Goal: Transaction & Acquisition: Book appointment/travel/reservation

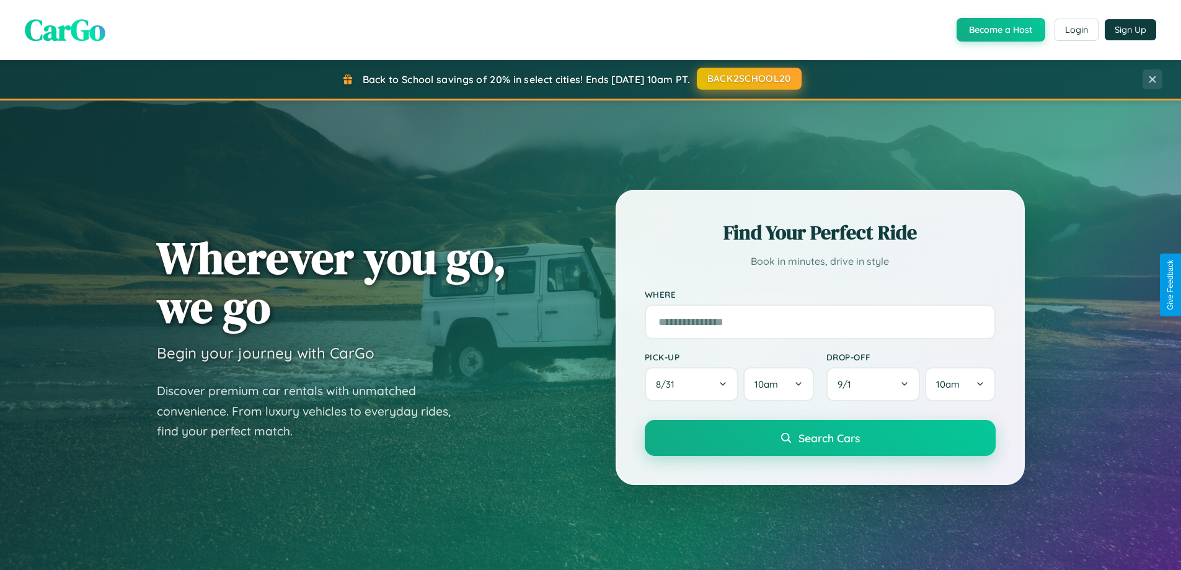
click at [748, 79] on button "BACK2SCHOOL20" at bounding box center [749, 79] width 105 height 22
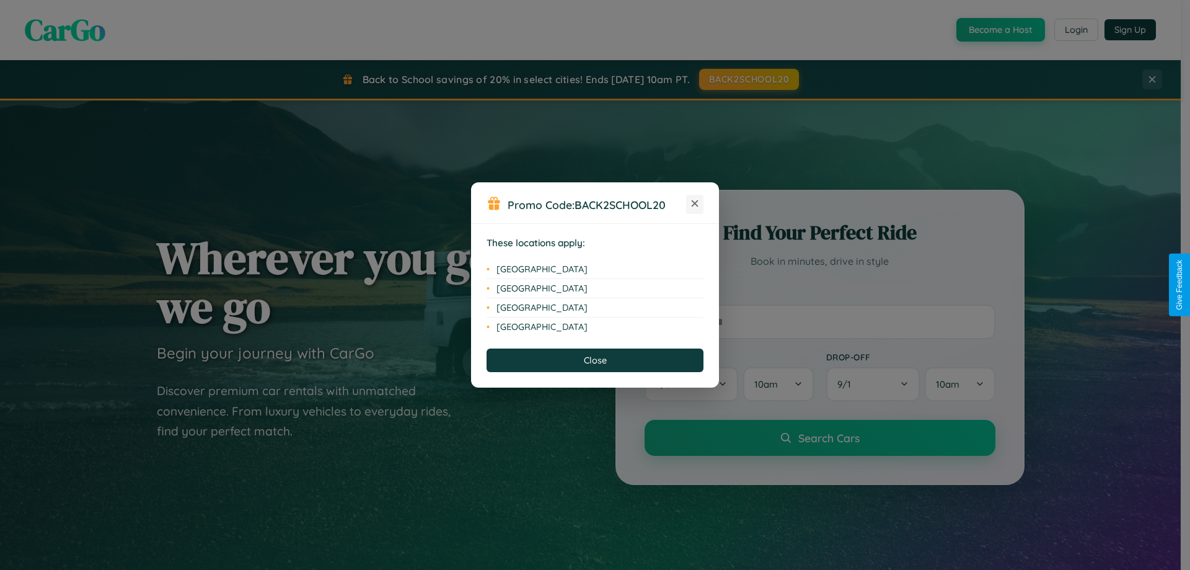
click at [695, 204] on icon at bounding box center [695, 203] width 7 height 7
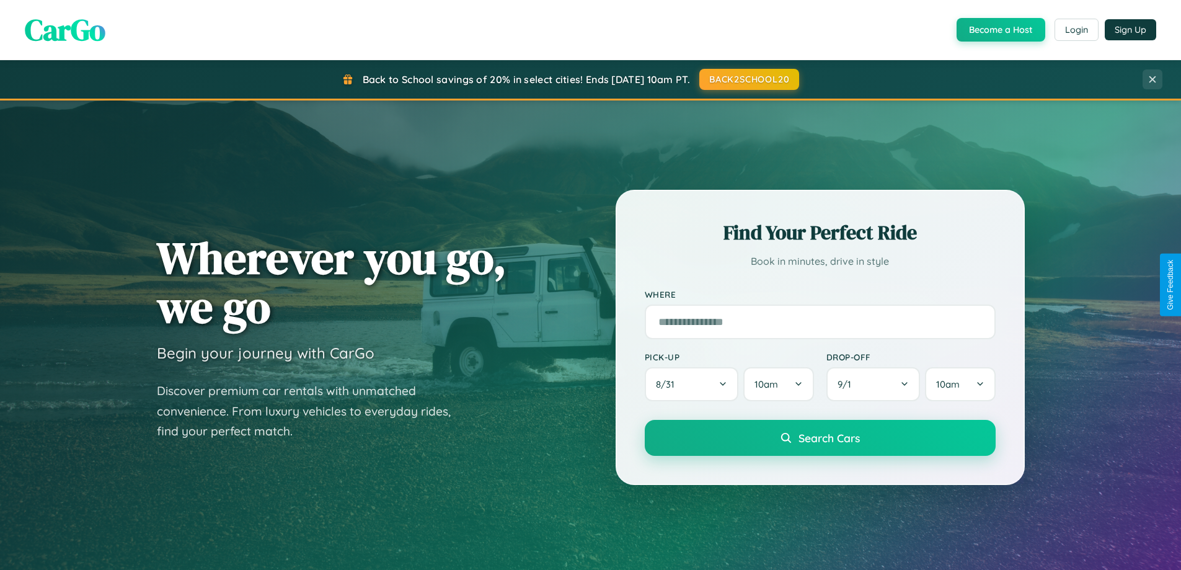
scroll to position [534, 0]
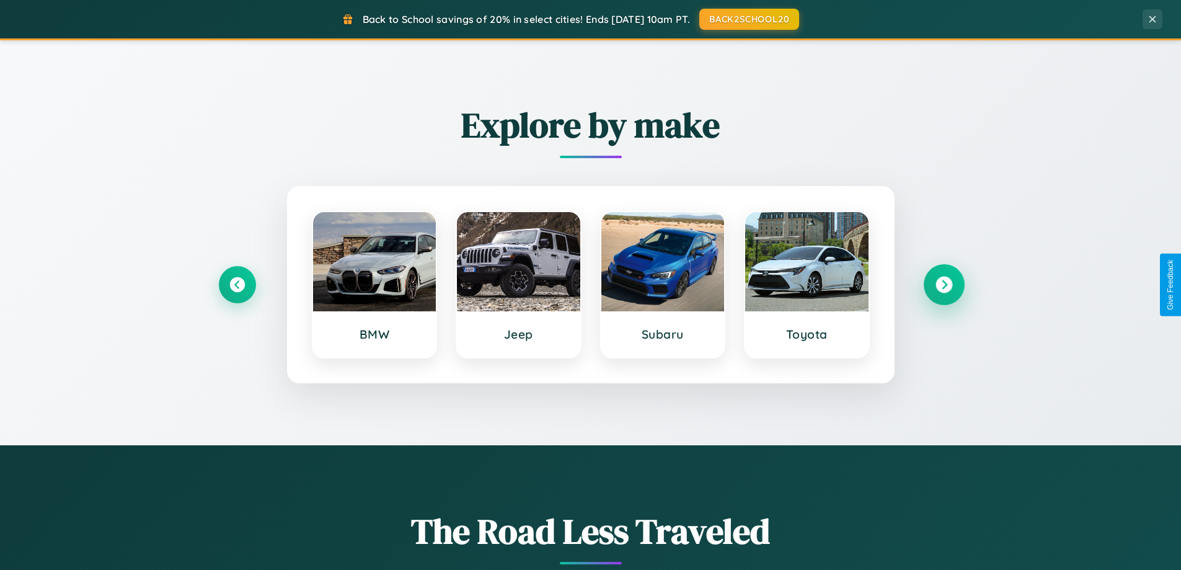
click at [943, 284] on icon at bounding box center [943, 284] width 17 height 17
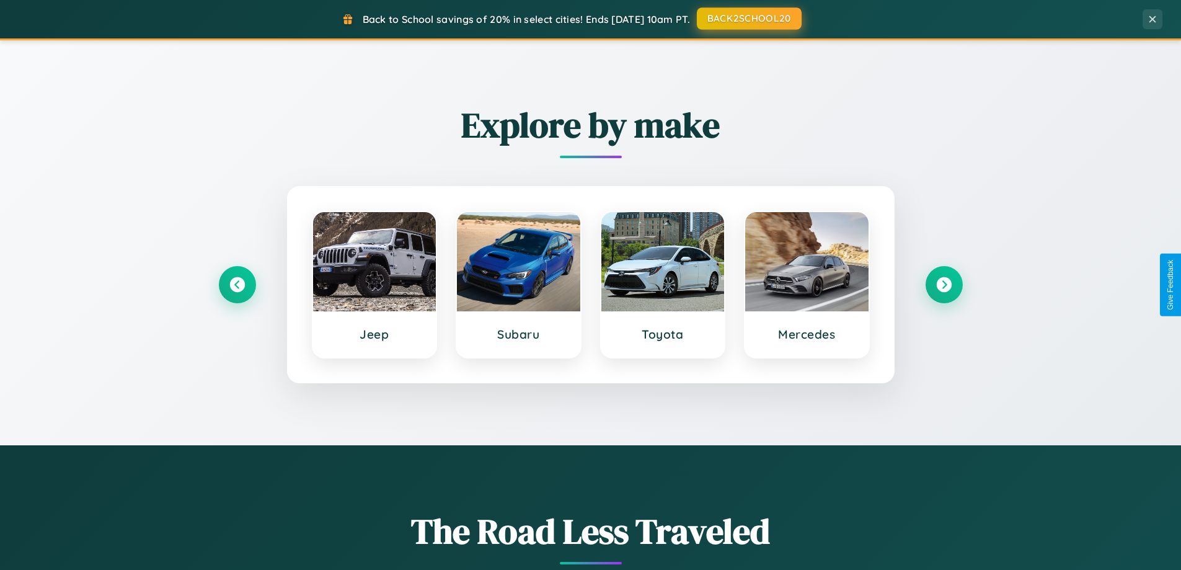
click at [748, 19] on button "BACK2SCHOOL20" at bounding box center [749, 18] width 105 height 22
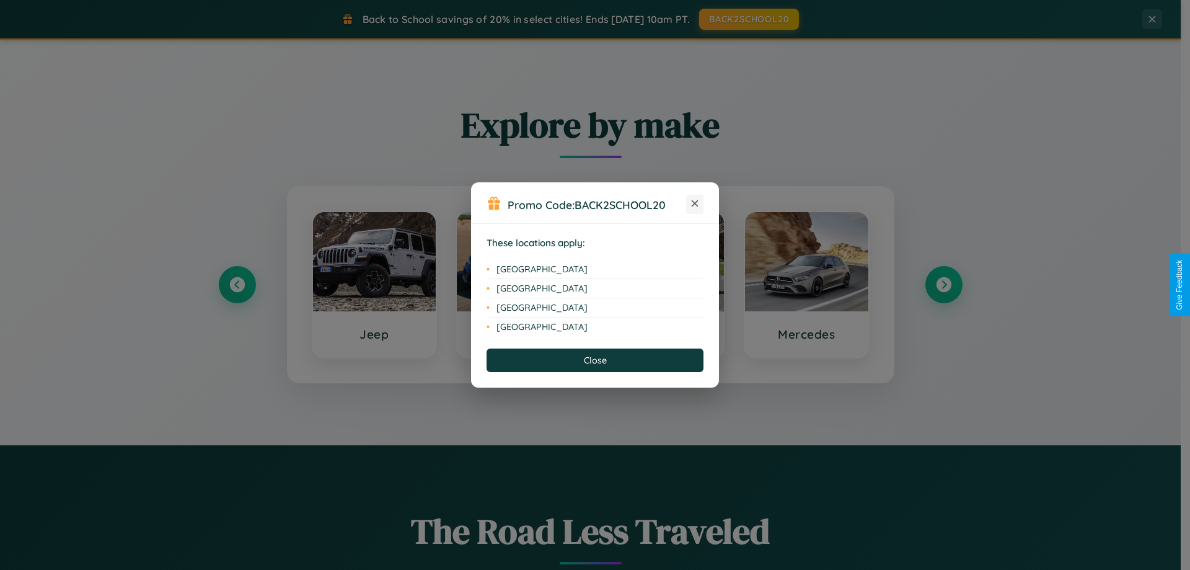
click at [695, 204] on icon at bounding box center [695, 203] width 7 height 7
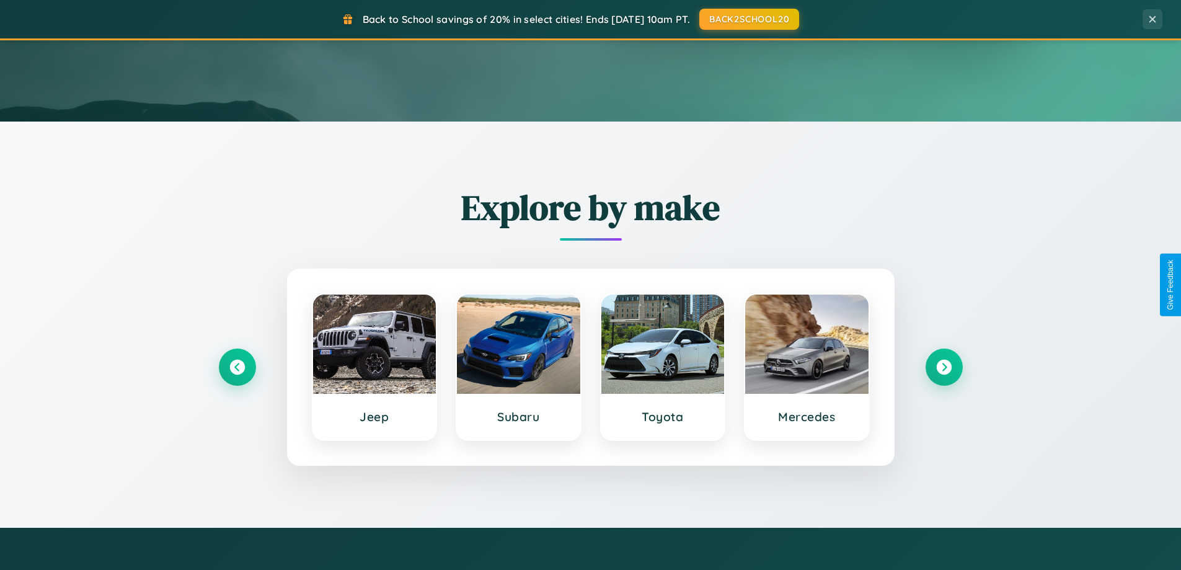
scroll to position [37, 0]
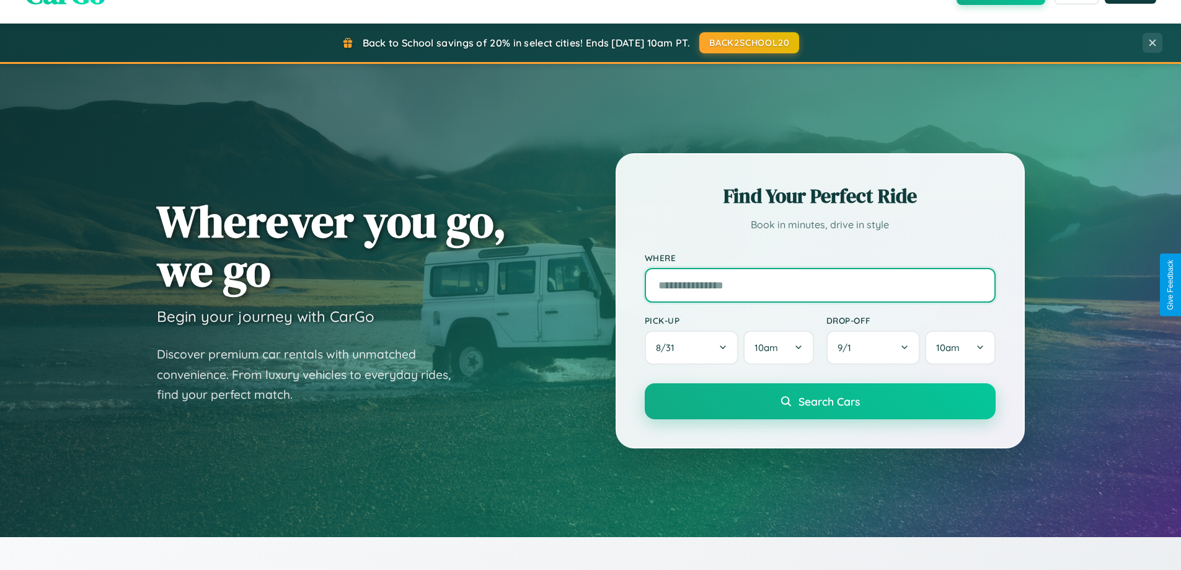
click at [819, 284] on input "text" at bounding box center [820, 285] width 351 height 35
type input "**********"
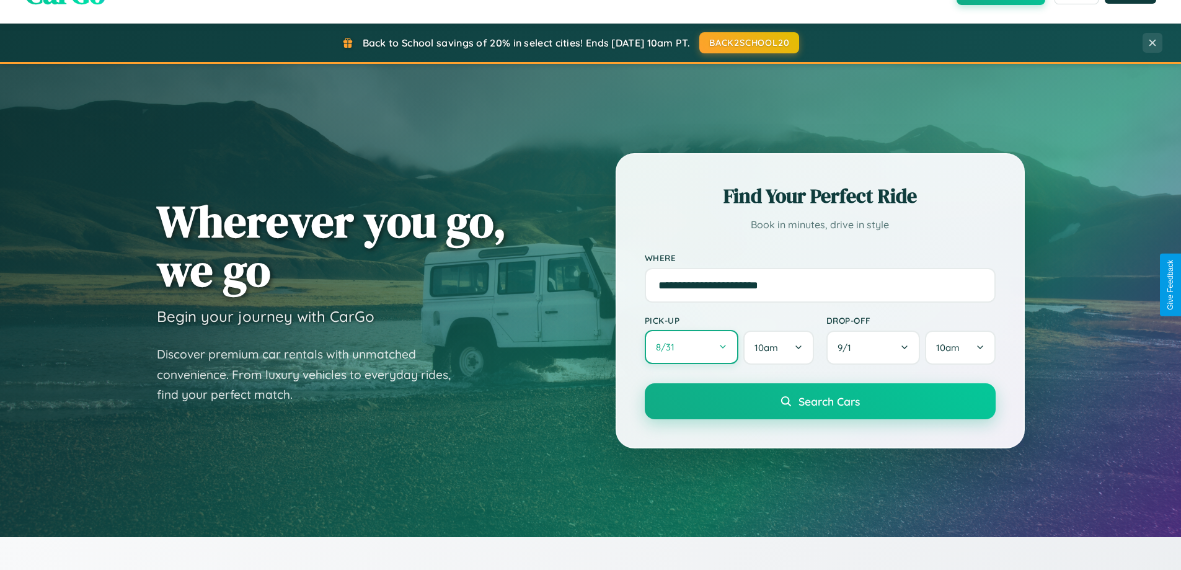
click at [691, 347] on button "8 / 31" at bounding box center [692, 347] width 94 height 34
select select "*"
select select "****"
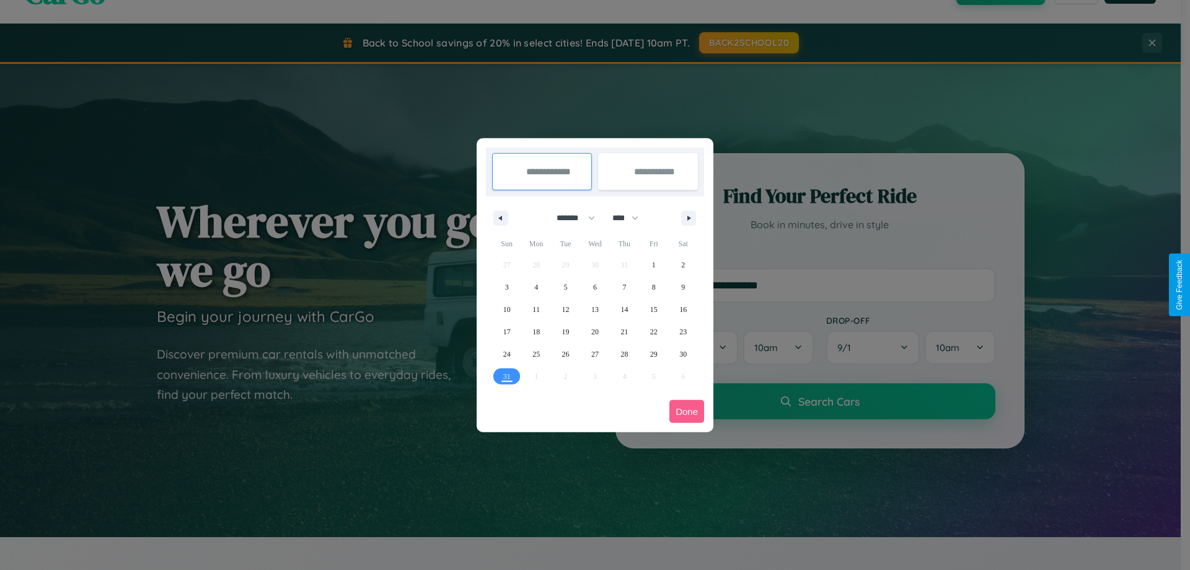
drag, startPoint x: 570, startPoint y: 218, endPoint x: 595, endPoint y: 249, distance: 39.7
click at [570, 218] on select "******* ******** ***** ***** *** **** **** ****** ********* ******* ******** **…" at bounding box center [573, 218] width 53 height 20
select select "*"
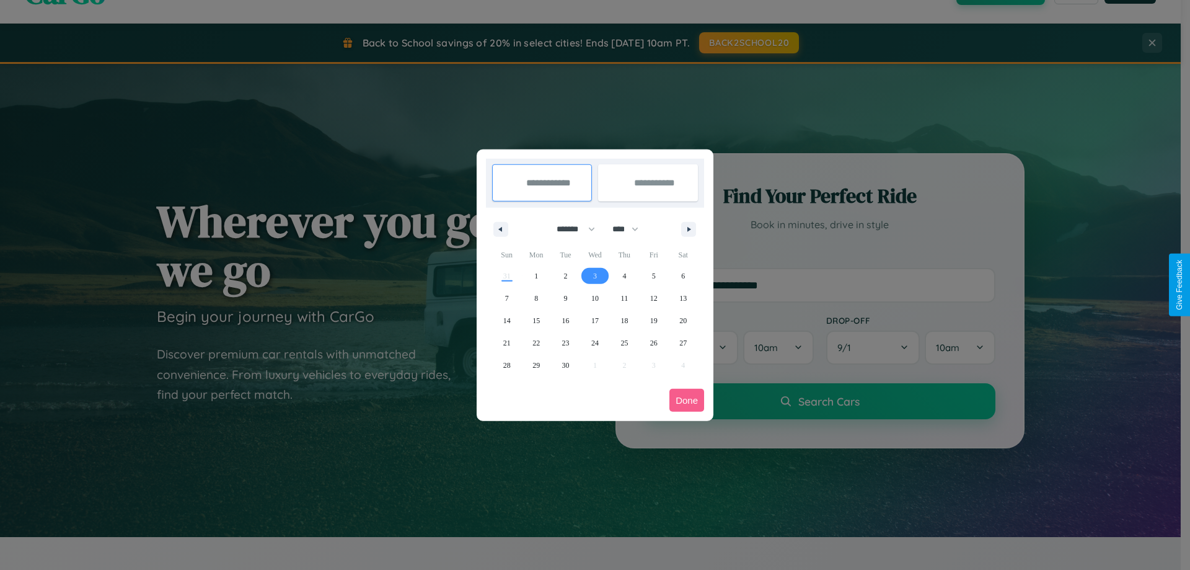
click at [594, 275] on span "3" at bounding box center [595, 276] width 4 height 22
type input "**********"
click at [565, 297] on span "9" at bounding box center [566, 298] width 4 height 22
type input "**********"
click at [687, 400] on button "Done" at bounding box center [686, 400] width 35 height 23
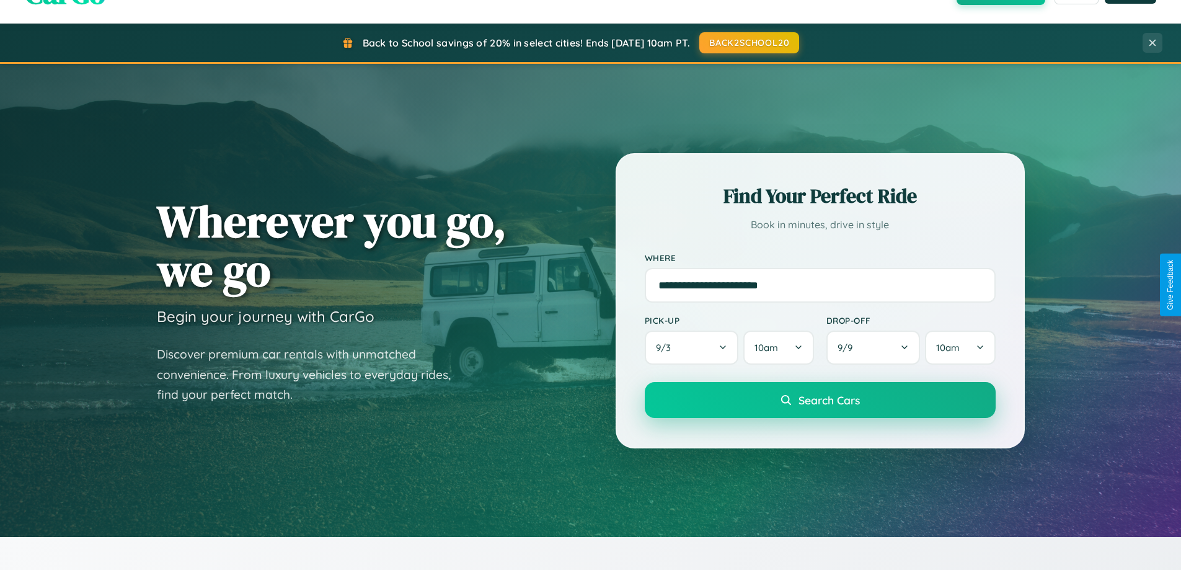
click at [819, 400] on span "Search Cars" at bounding box center [828, 400] width 61 height 14
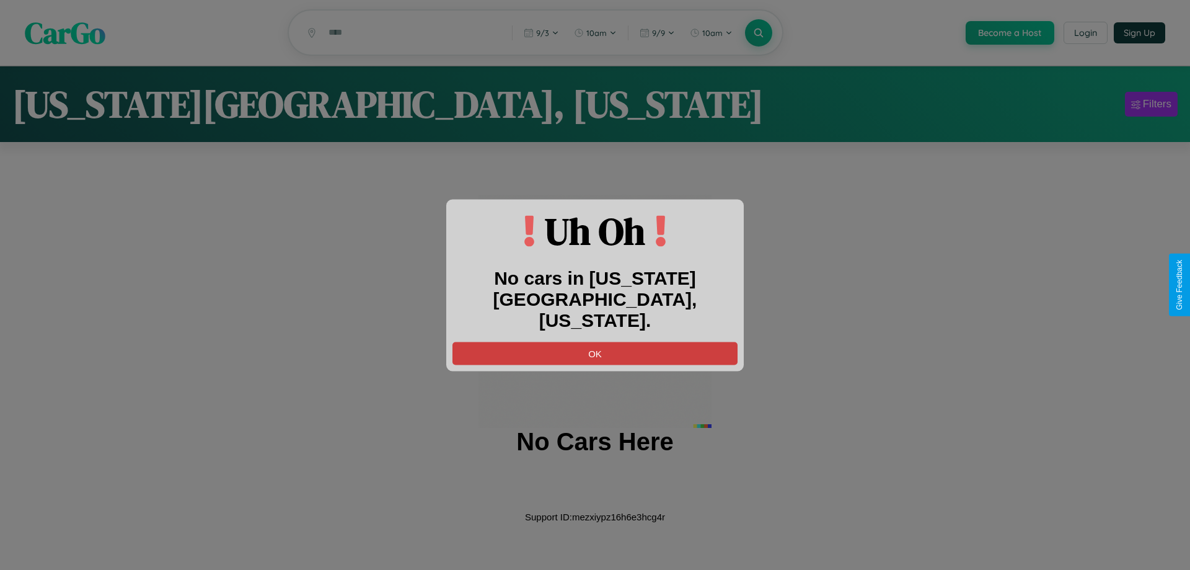
click at [595, 342] on button "OK" at bounding box center [594, 352] width 285 height 23
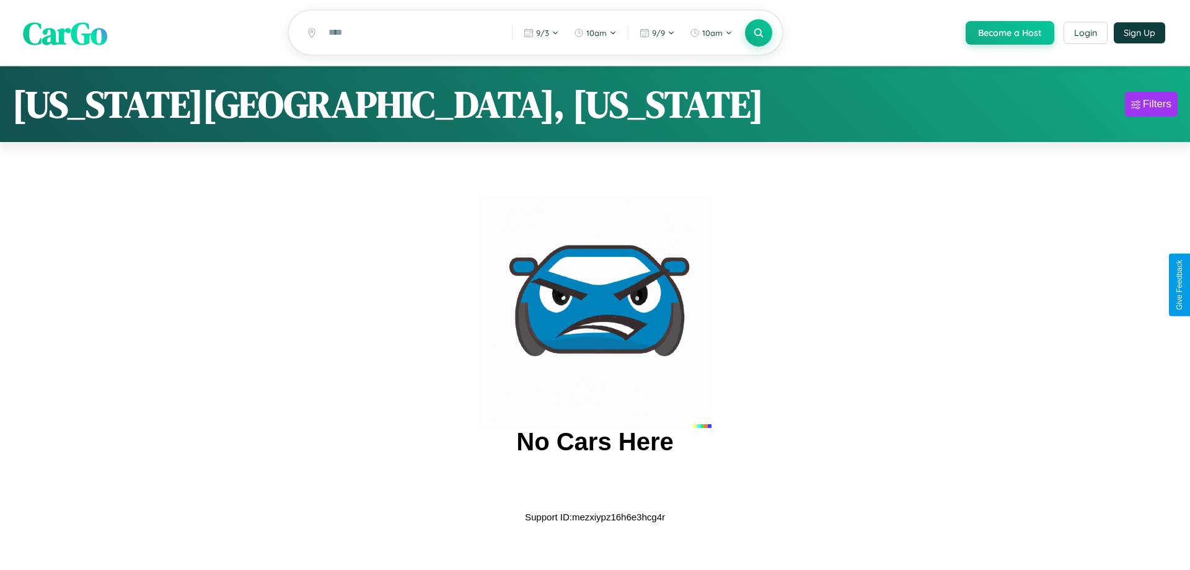
click at [65, 33] on span "CarGo" at bounding box center [65, 32] width 84 height 43
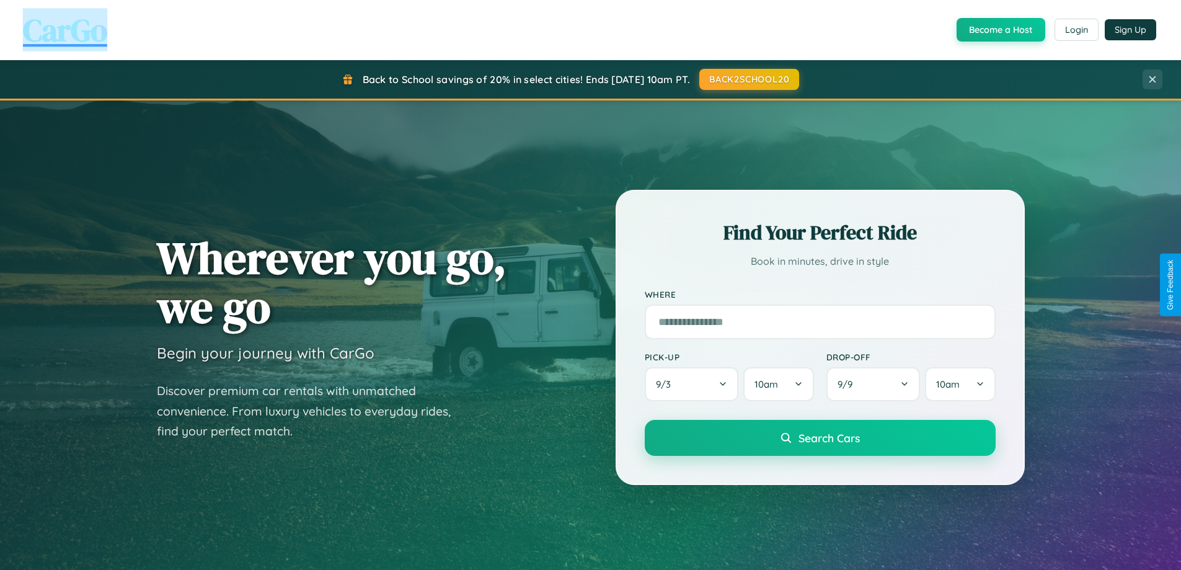
scroll to position [853, 0]
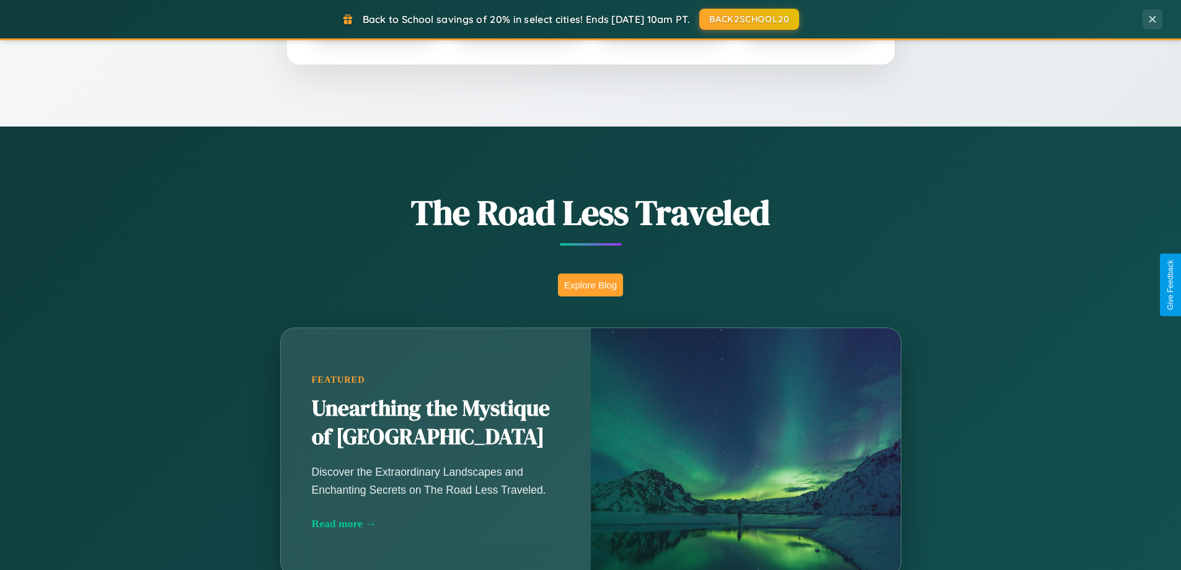
click at [590, 284] on button "Explore Blog" at bounding box center [590, 284] width 65 height 23
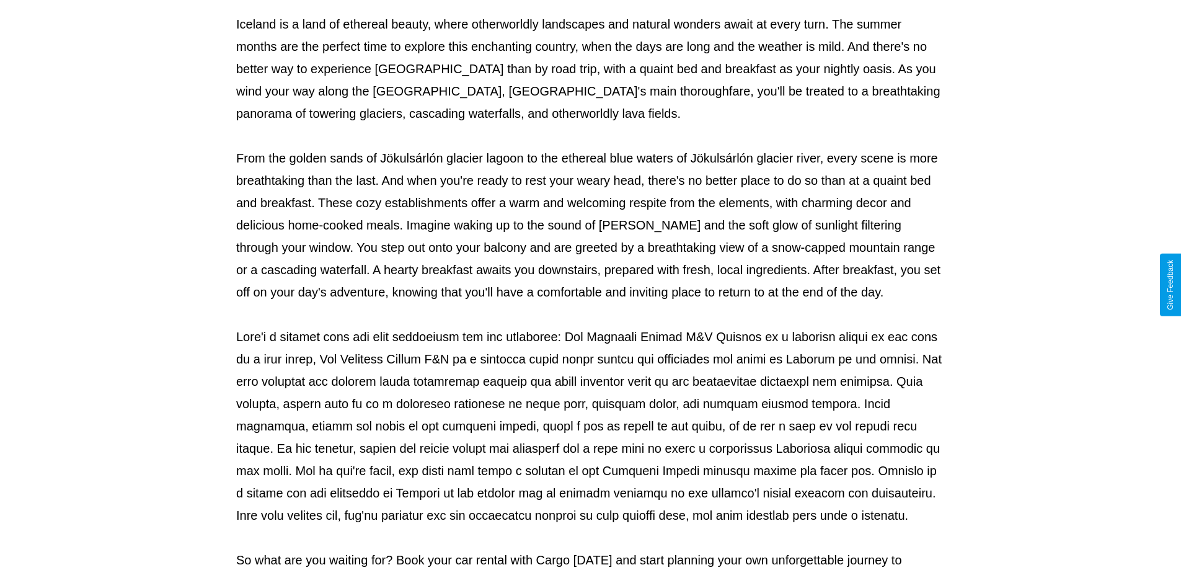
scroll to position [401, 0]
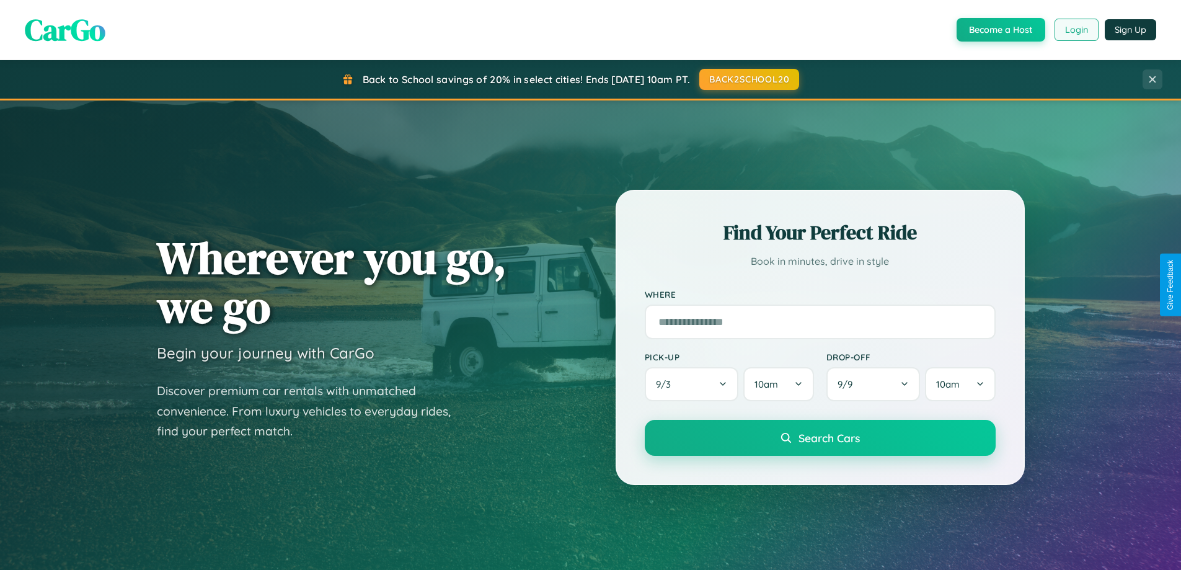
click at [1075, 30] on button "Login" at bounding box center [1076, 30] width 44 height 22
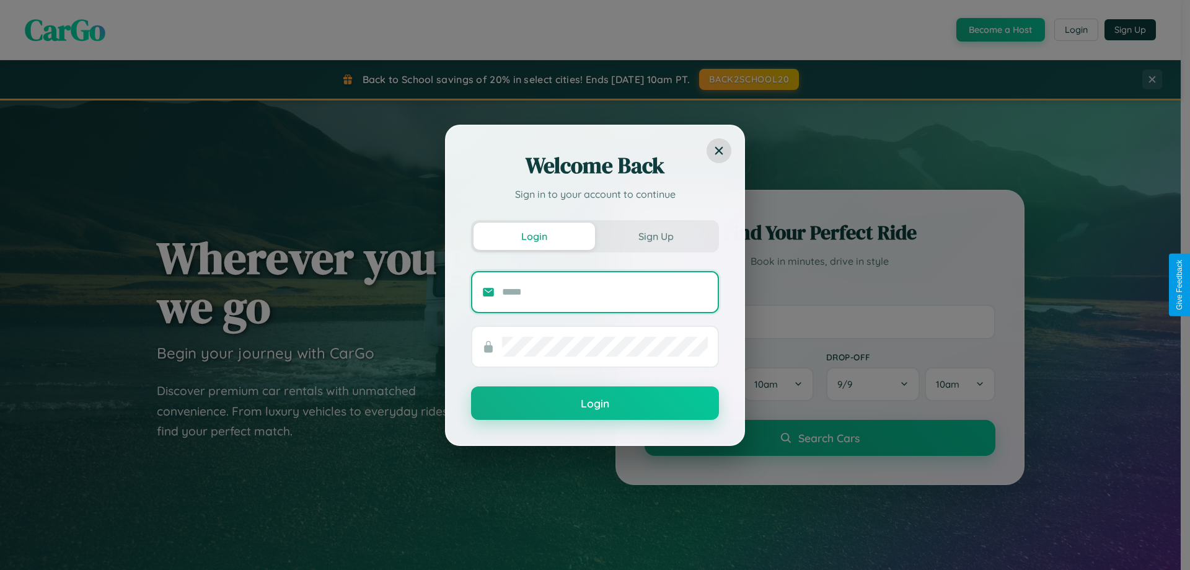
click at [605, 291] on input "text" at bounding box center [605, 292] width 206 height 20
type input "**********"
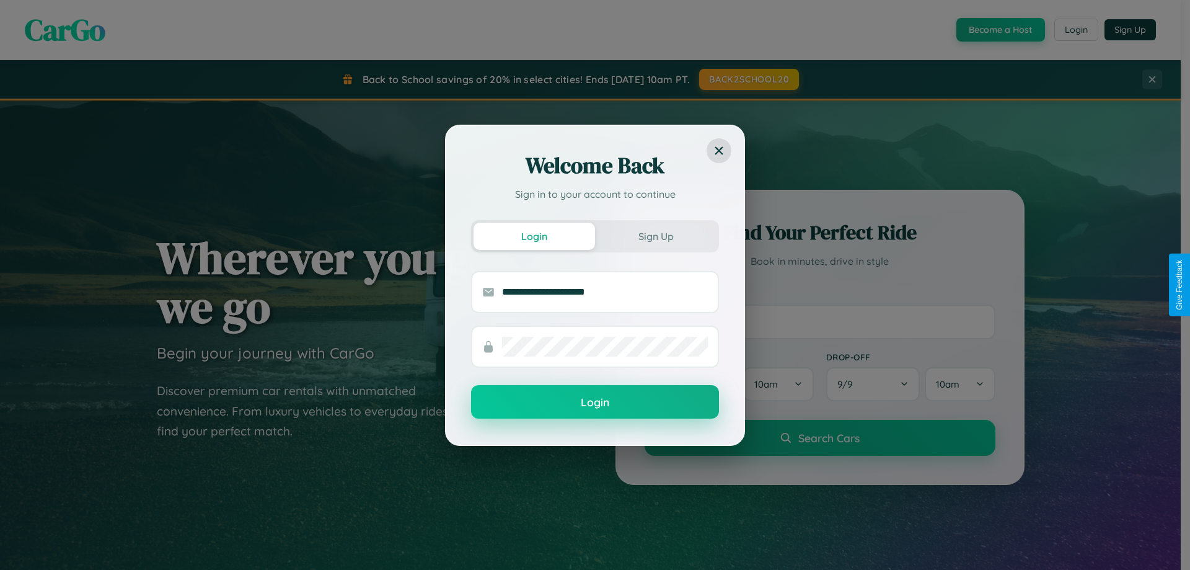
click at [595, 402] on button "Login" at bounding box center [595, 401] width 248 height 33
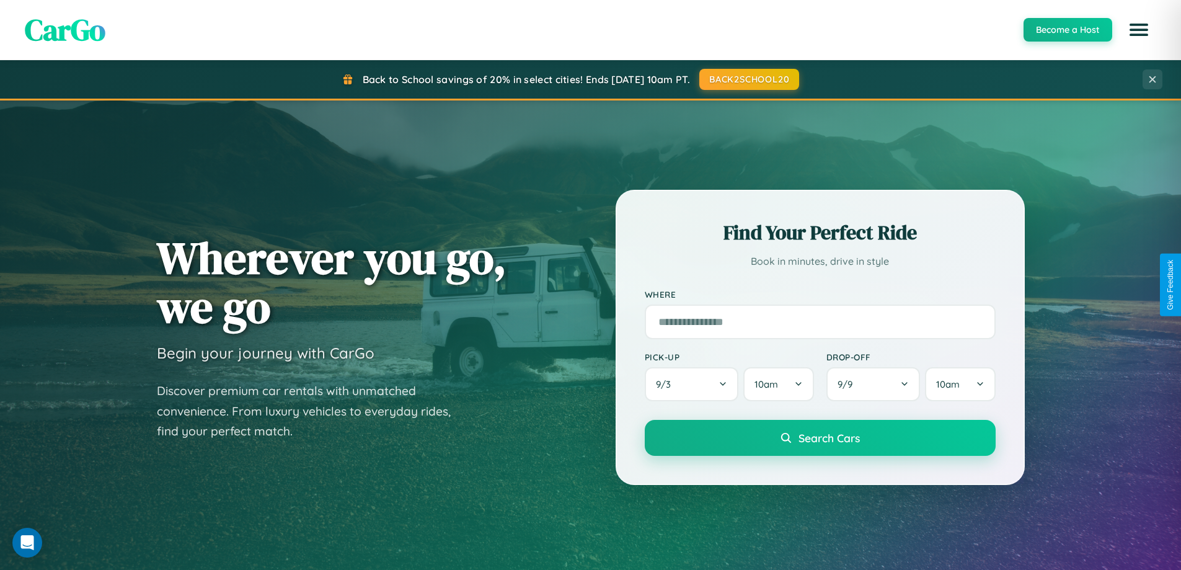
scroll to position [1991, 0]
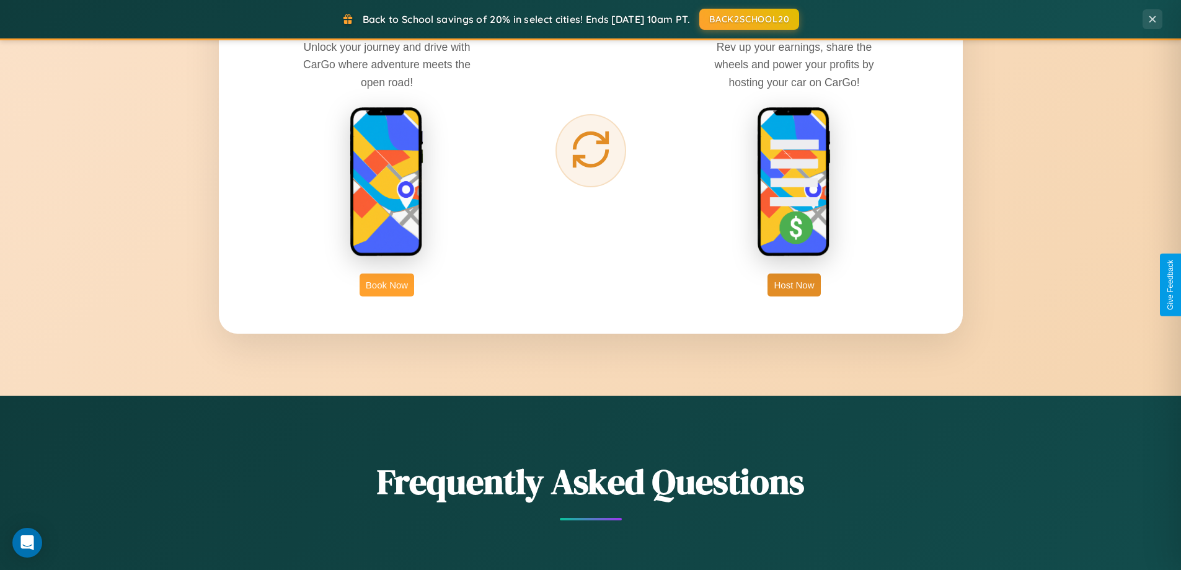
click at [387, 284] on button "Book Now" at bounding box center [386, 284] width 55 height 23
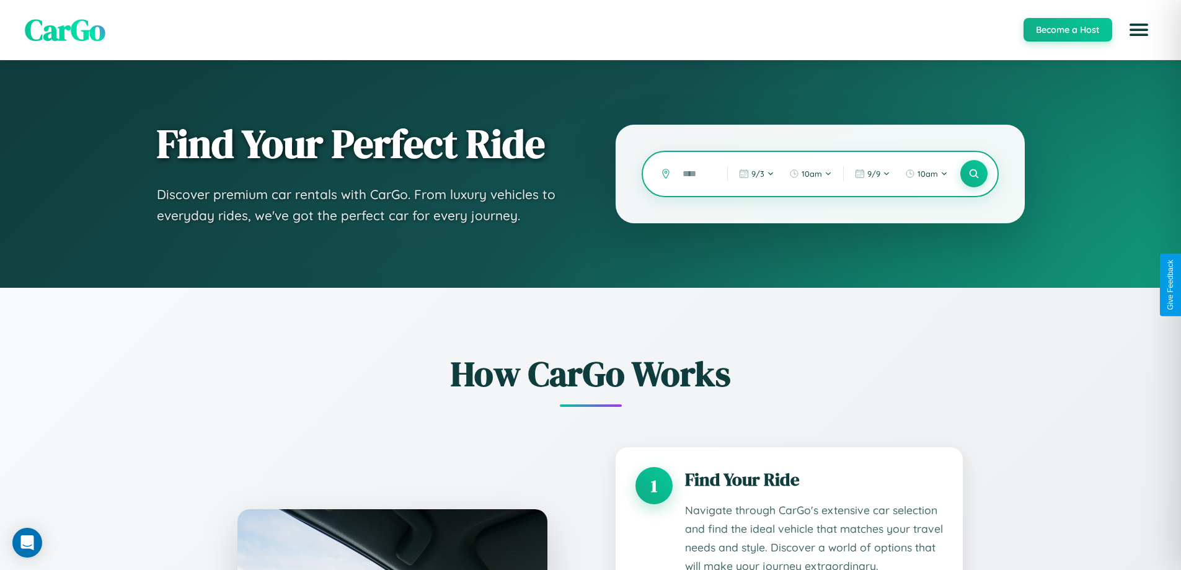
click at [695, 174] on input "text" at bounding box center [695, 174] width 38 height 22
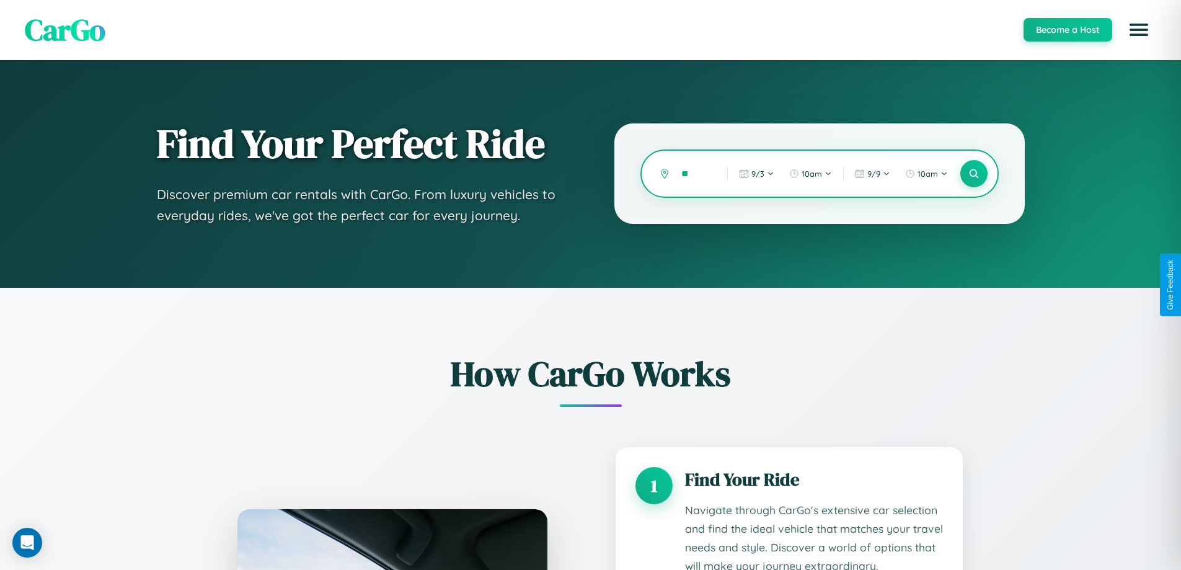
type input "*"
type input "**********"
click at [973, 174] on icon at bounding box center [973, 174] width 12 height 12
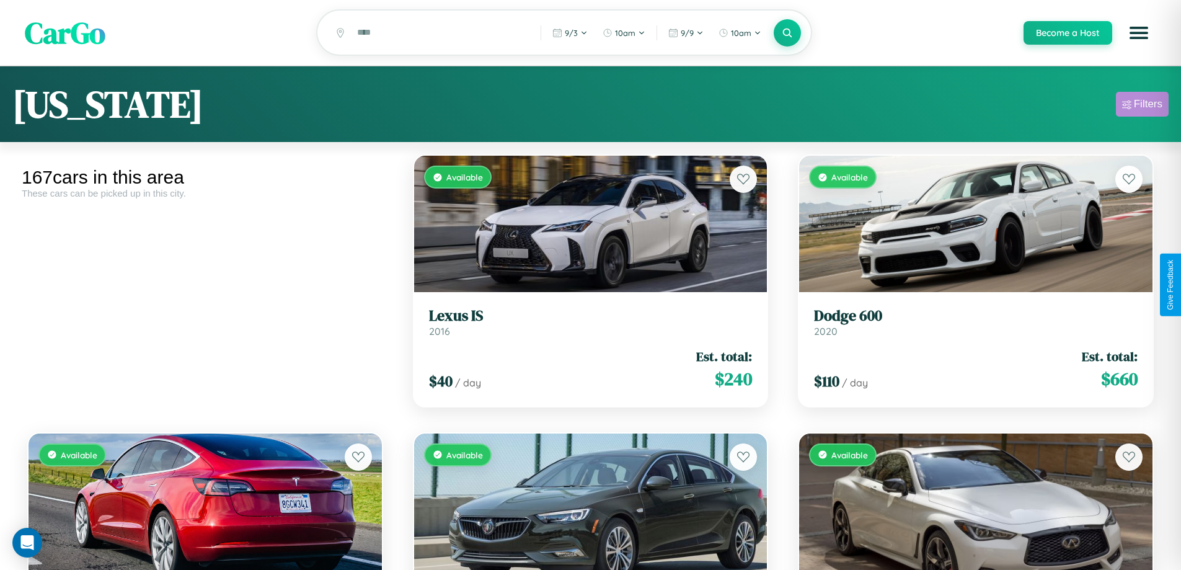
click at [1142, 106] on div "Filters" at bounding box center [1148, 104] width 29 height 12
